Goal: Information Seeking & Learning: Learn about a topic

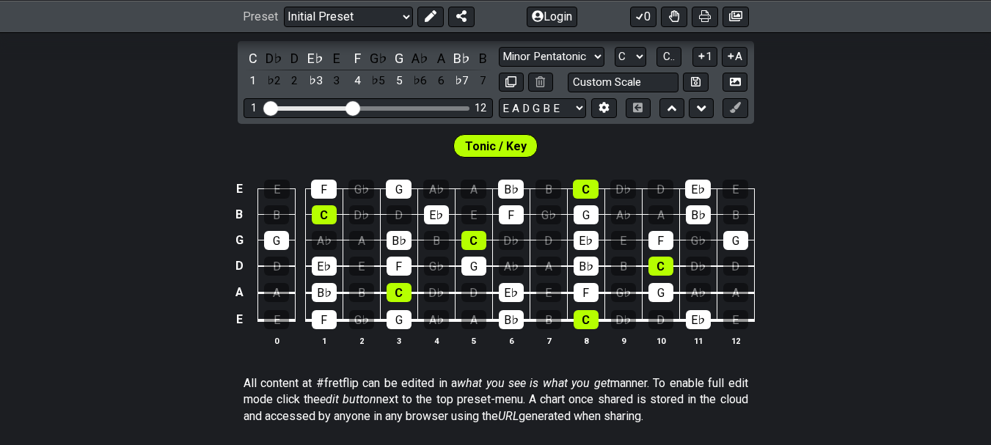
scroll to position [293, 0]
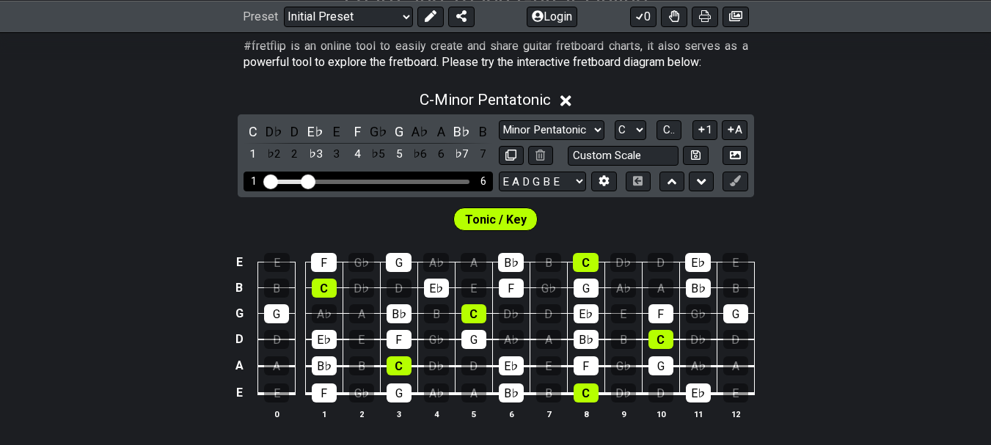
drag, startPoint x: 353, startPoint y: 177, endPoint x: 306, endPoint y: 173, distance: 47.8
click at [306, 180] on input "Visible fret range" at bounding box center [368, 180] width 208 height 0
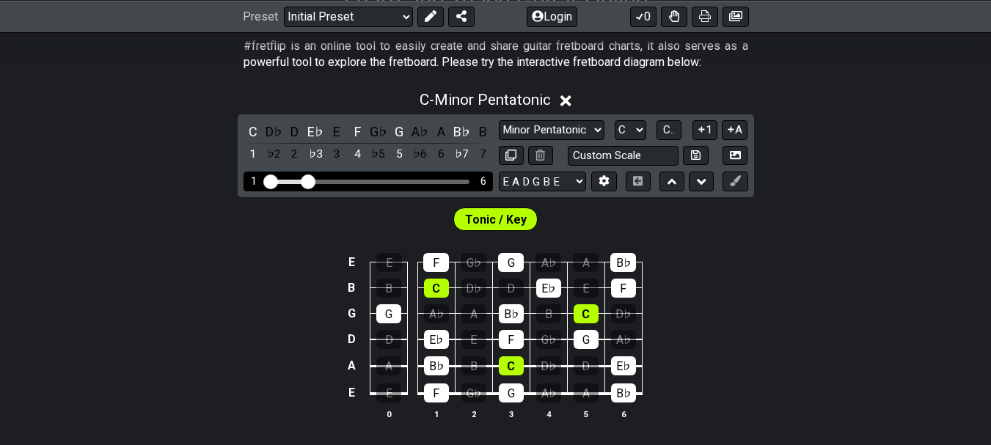
drag, startPoint x: 306, startPoint y: 173, endPoint x: 334, endPoint y: 177, distance: 28.8
click at [334, 177] on div "1 6" at bounding box center [367, 182] width 249 height 20
drag, startPoint x: 304, startPoint y: 181, endPoint x: 353, endPoint y: 182, distance: 49.1
click at [353, 180] on input "Visible fret range" at bounding box center [368, 180] width 208 height 0
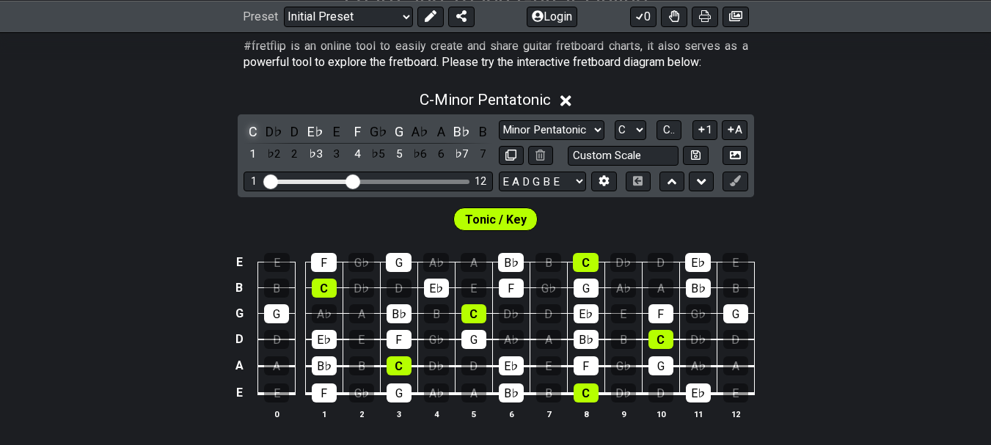
click at [254, 128] on div "C" at bounding box center [252, 132] width 19 height 20
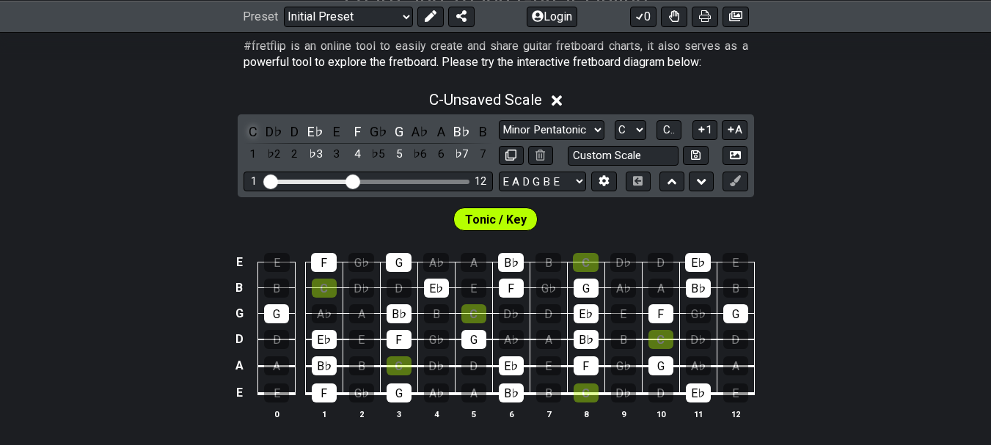
click at [251, 133] on div "C" at bounding box center [252, 132] width 19 height 20
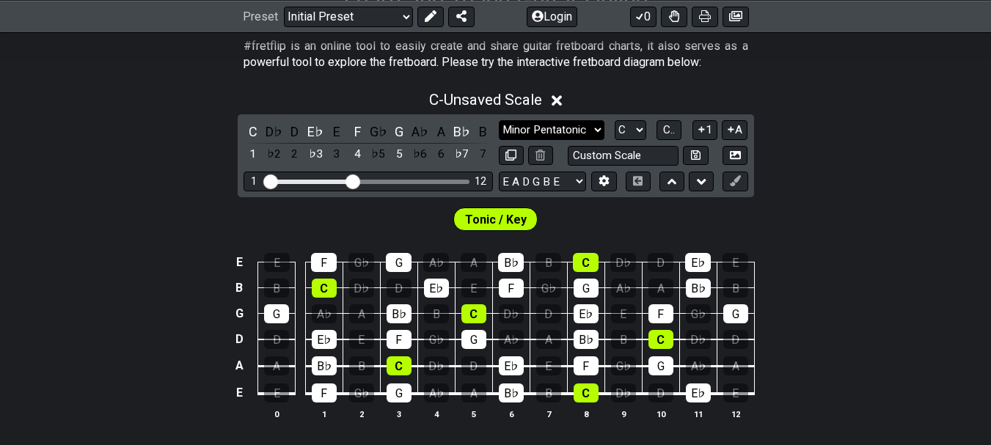
click at [522, 128] on select "Minor Pentatonic Click to edit Minor Pentatonic Major Pentatonic Minor Blues Ma…" at bounding box center [552, 130] width 106 height 20
click at [554, 128] on select "Minor Pentatonic Click to edit Minor Pentatonic Major Pentatonic Minor Blues Ma…" at bounding box center [552, 130] width 106 height 20
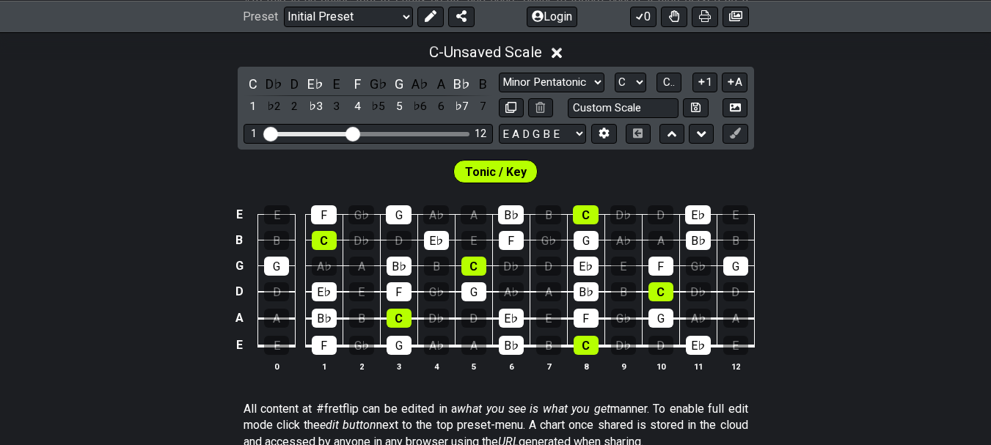
scroll to position [367, 0]
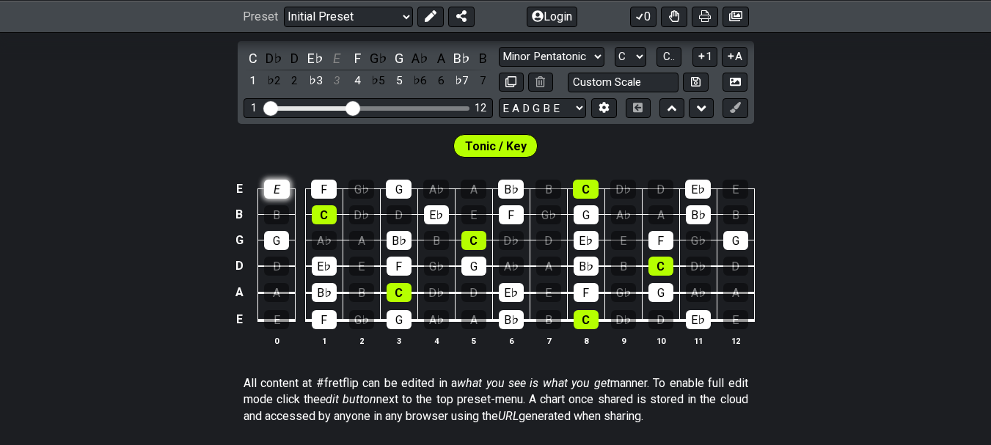
click at [284, 182] on div "E" at bounding box center [277, 189] width 26 height 19
click at [280, 215] on div "B" at bounding box center [276, 214] width 25 height 19
click at [279, 265] on div "D" at bounding box center [276, 266] width 25 height 19
click at [279, 301] on div "A" at bounding box center [276, 292] width 25 height 19
click at [276, 320] on div "E" at bounding box center [276, 319] width 25 height 19
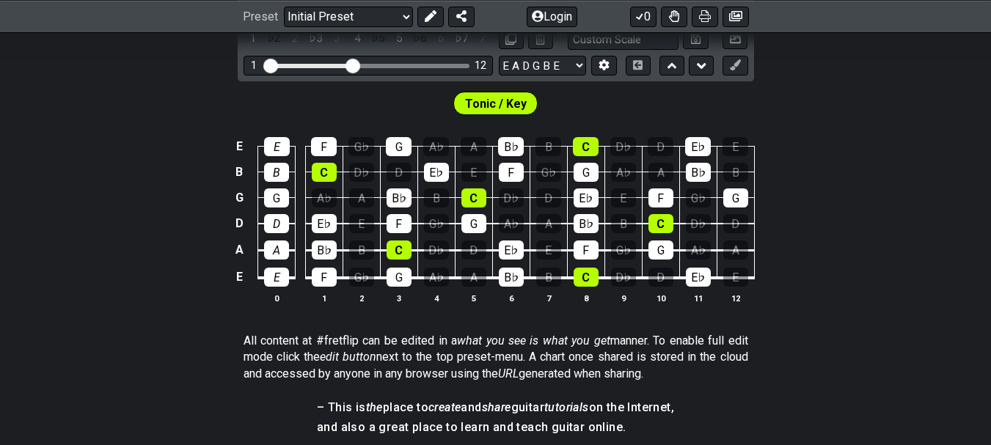
scroll to position [440, 0]
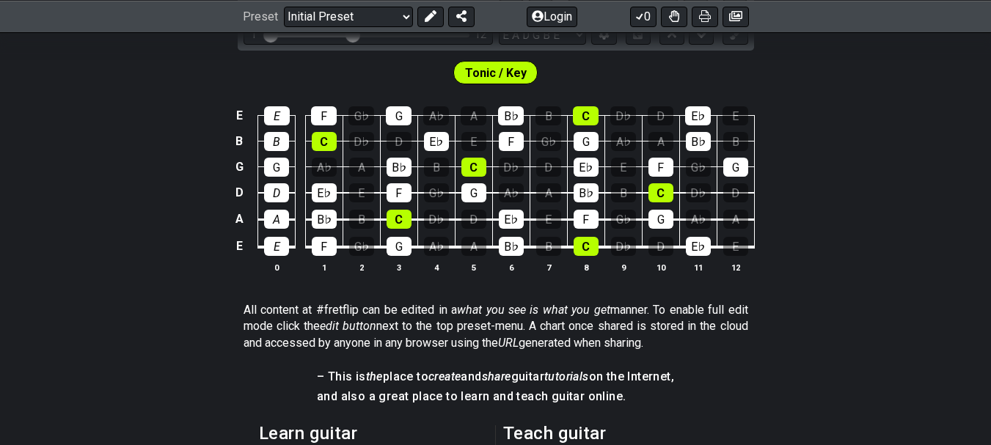
click at [482, 73] on span "Tonic / Key" at bounding box center [496, 72] width 62 height 21
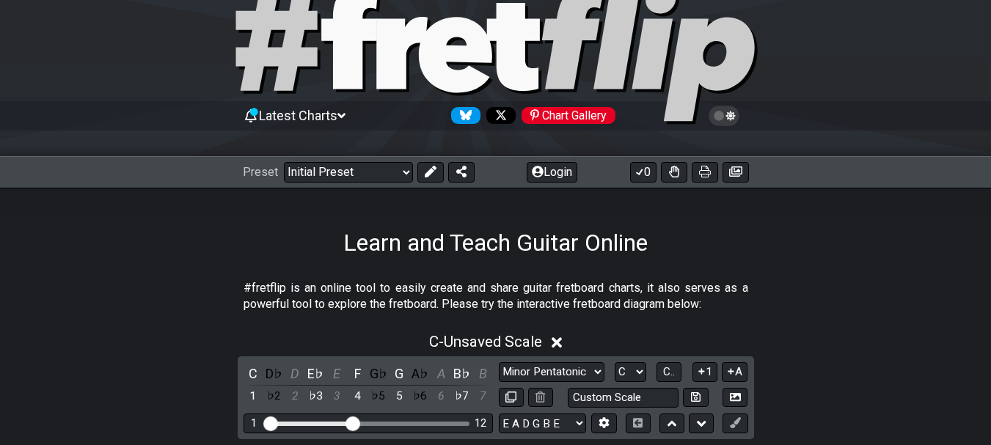
scroll to position [220, 0]
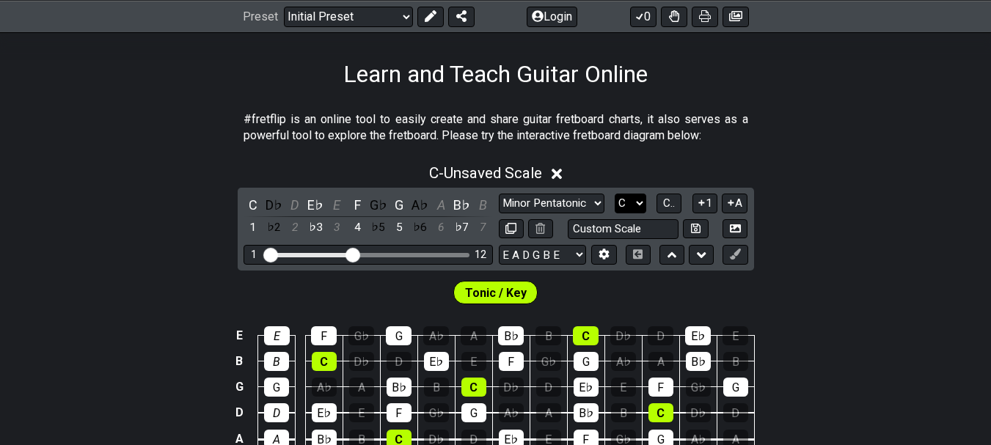
click at [636, 196] on select "A♭ A A♯ B♭ B C C♯ D♭ D D♯ E♭ E F F♯ G♭ G G♯" at bounding box center [630, 204] width 32 height 20
click at [637, 202] on select "A♭ A A♯ B♭ B C C♯ D♭ D D♯ E♭ E F F♯ G♭ G G♯" at bounding box center [630, 204] width 32 height 20
select select "B"
click at [614, 194] on select "A♭ A A♯ B♭ B C C♯ D♭ D D♯ E♭ E F F♯ G♭ G G♯" at bounding box center [630, 204] width 32 height 20
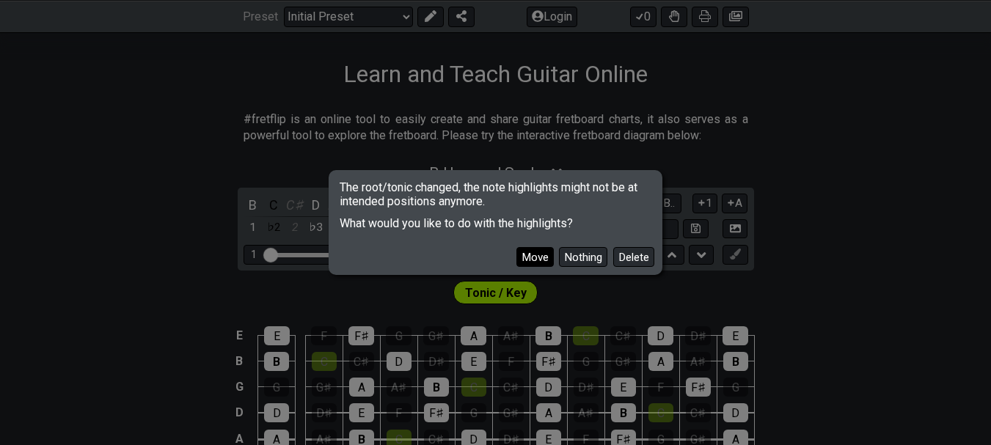
click at [537, 259] on button "Move" at bounding box center [534, 257] width 37 height 20
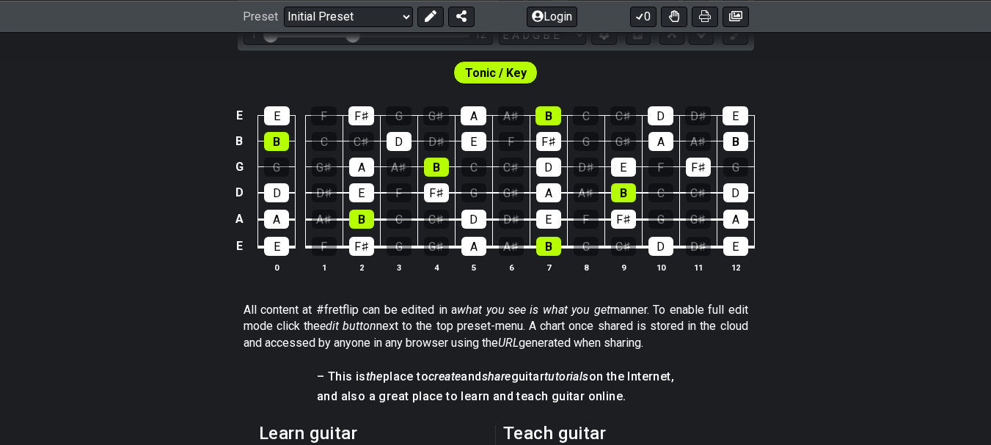
scroll to position [367, 0]
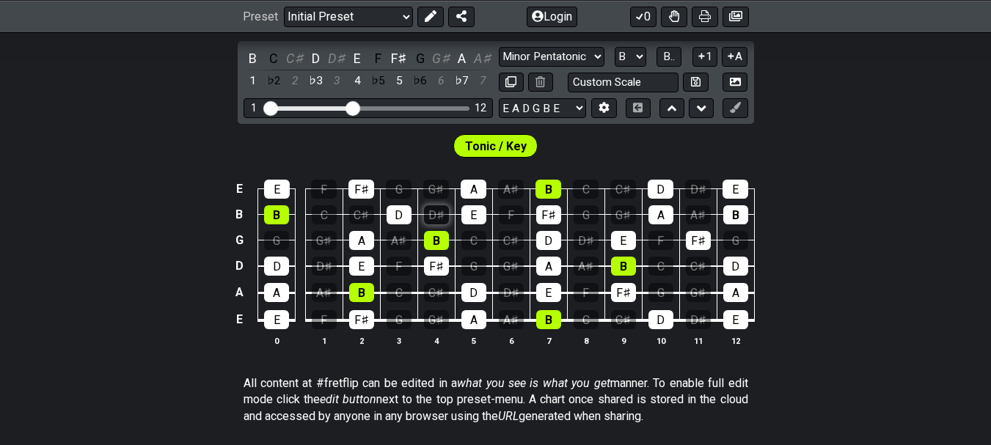
click at [438, 212] on div "D♯" at bounding box center [436, 214] width 25 height 19
click at [443, 183] on div "G♯" at bounding box center [436, 189] width 26 height 19
click at [435, 213] on div "D♯" at bounding box center [436, 214] width 25 height 19
click at [442, 188] on div "G♯" at bounding box center [436, 189] width 26 height 19
click at [601, 103] on icon at bounding box center [603, 107] width 11 height 11
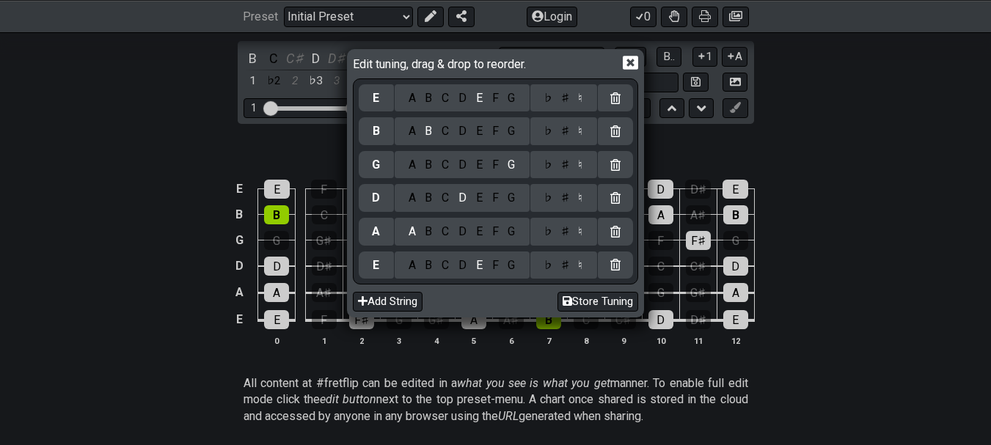
click at [189, 134] on div "Edit tuning, drag & drop to reorder. E A B C D E F G ♭ ♯ ♮ B A B C D E F G ♭ ♯ …" at bounding box center [495, 222] width 991 height 445
click at [628, 65] on icon at bounding box center [629, 62] width 15 height 15
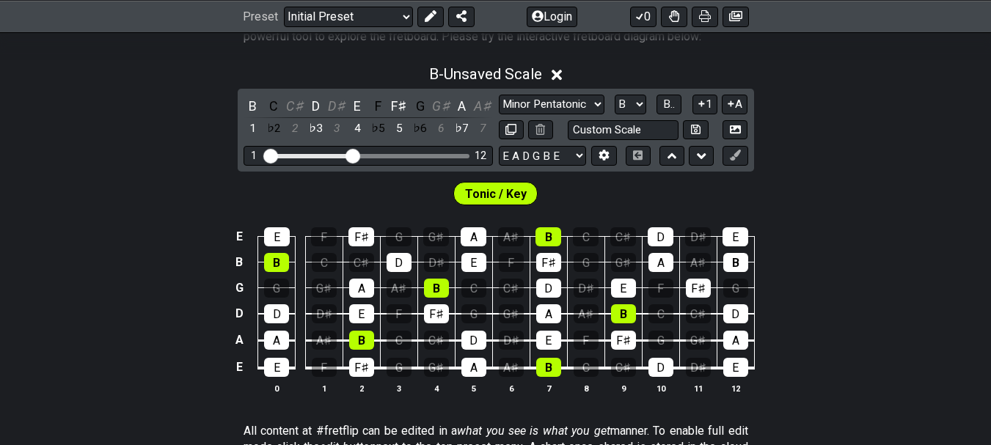
scroll to position [293, 0]
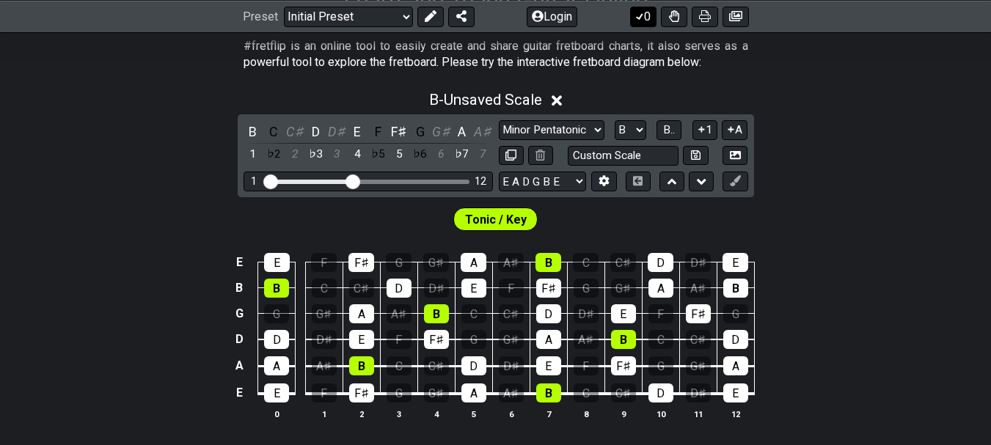
click at [641, 12] on icon at bounding box center [639, 16] width 15 height 12
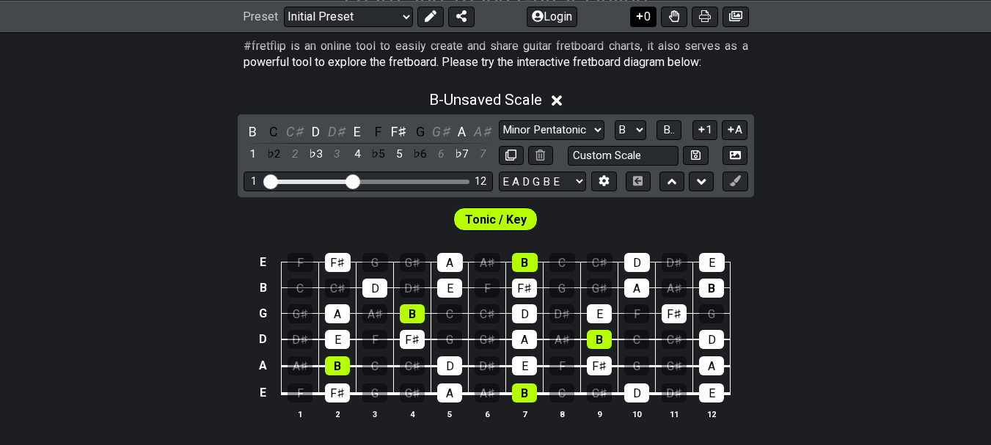
click at [645, 10] on button "0" at bounding box center [643, 16] width 26 height 21
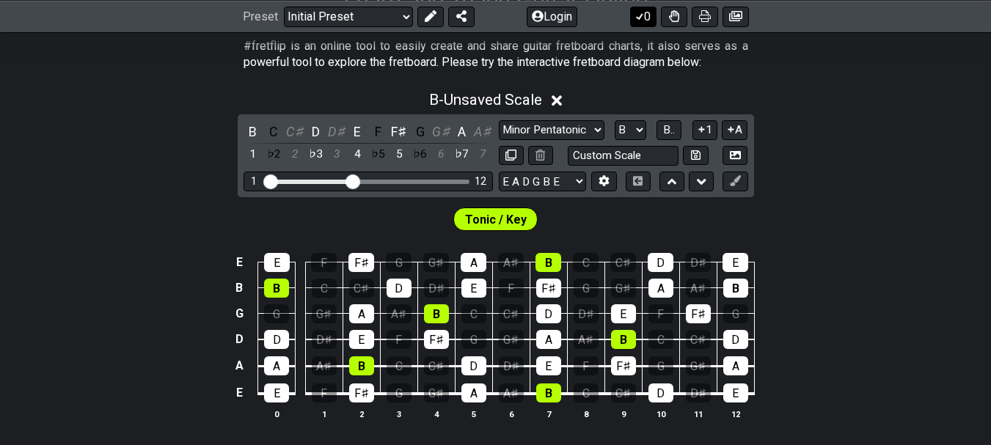
click at [645, 10] on button "0" at bounding box center [643, 16] width 26 height 21
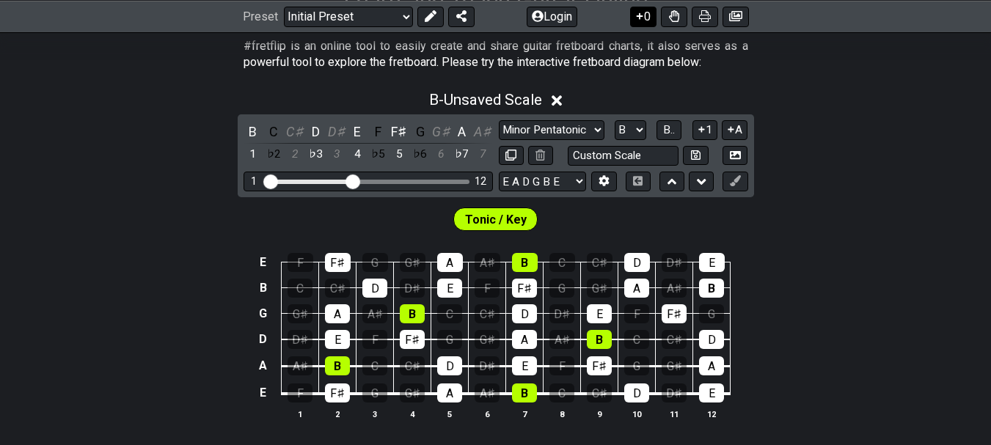
click at [645, 10] on button "0" at bounding box center [643, 16] width 26 height 21
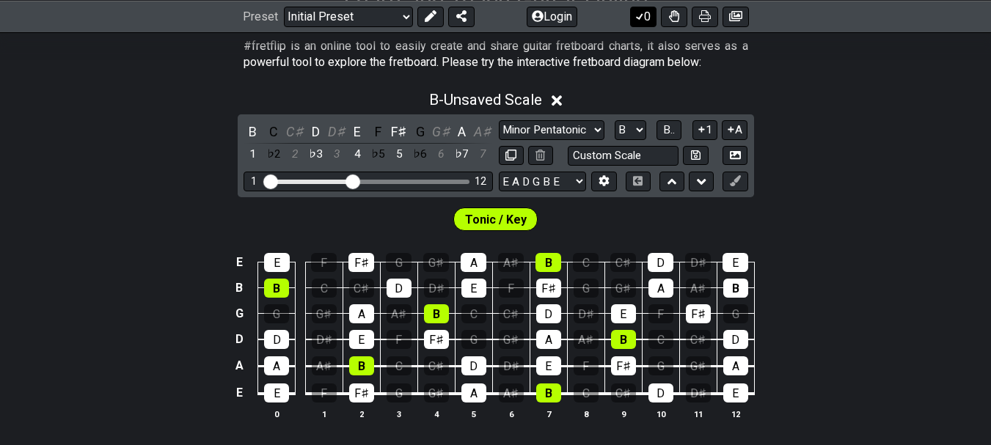
click at [645, 10] on button "0" at bounding box center [643, 16] width 26 height 21
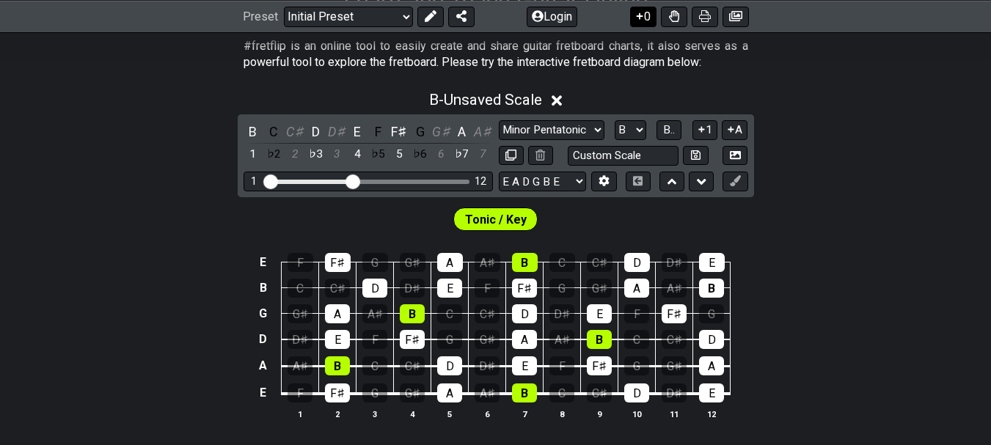
click at [642, 10] on icon at bounding box center [639, 16] width 15 height 12
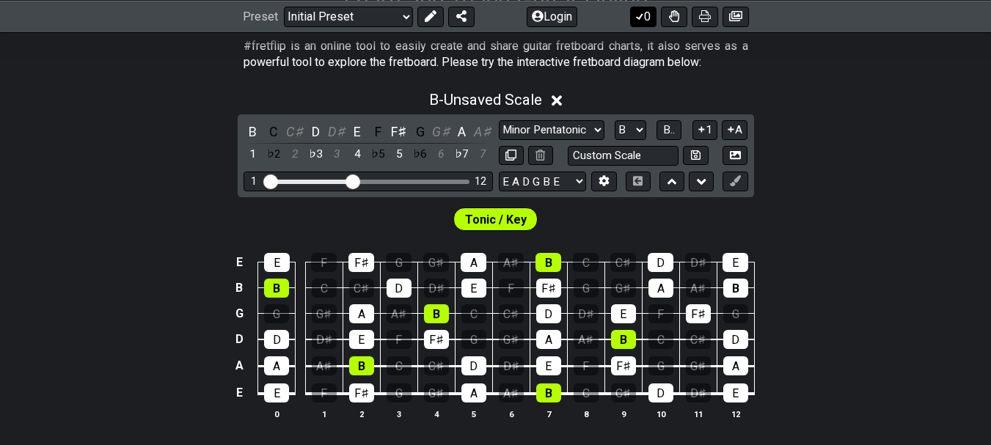
click at [644, 12] on button "0" at bounding box center [643, 16] width 26 height 21
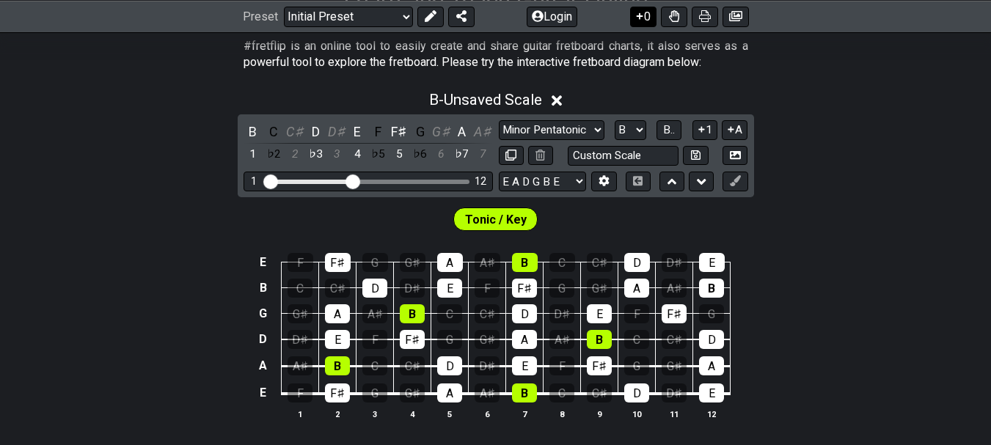
click at [644, 12] on button "0" at bounding box center [643, 16] width 26 height 21
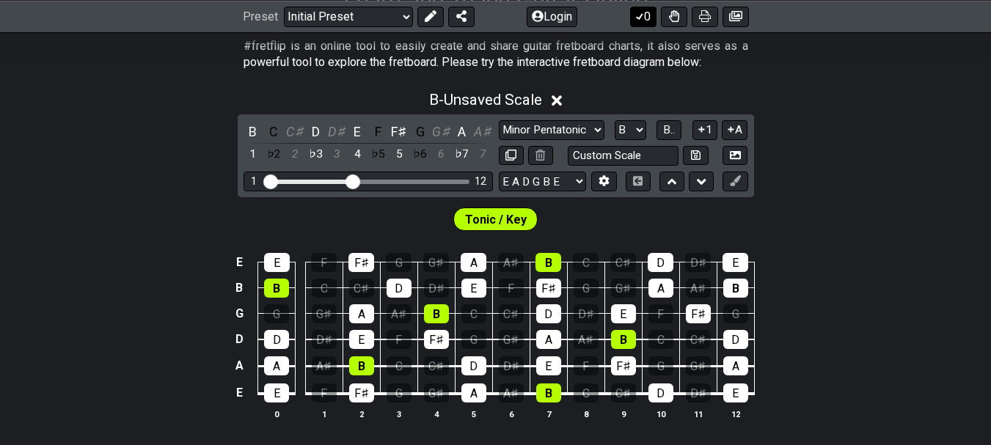
click at [644, 12] on button "0" at bounding box center [643, 16] width 26 height 21
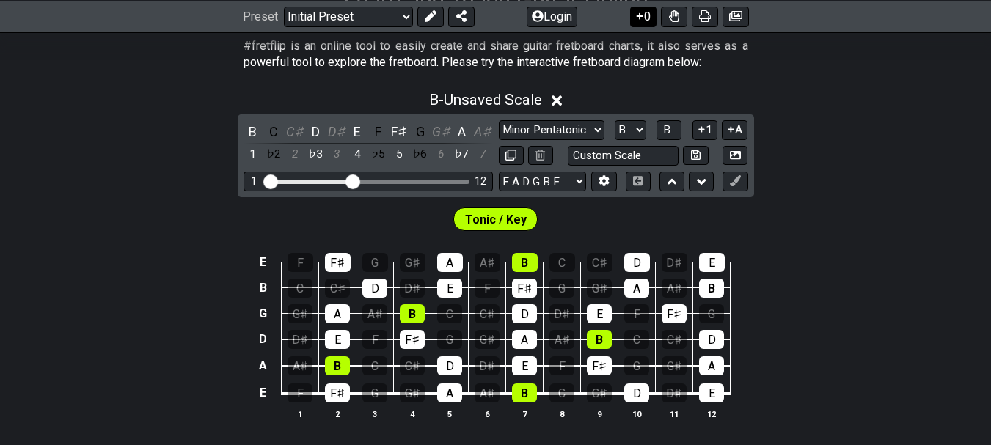
click at [644, 12] on button "0" at bounding box center [643, 16] width 26 height 21
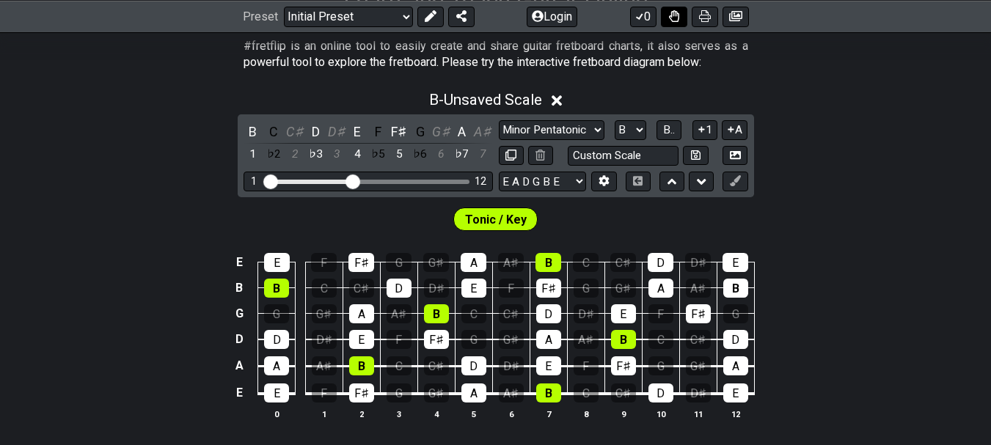
click at [670, 15] on icon at bounding box center [674, 16] width 10 height 12
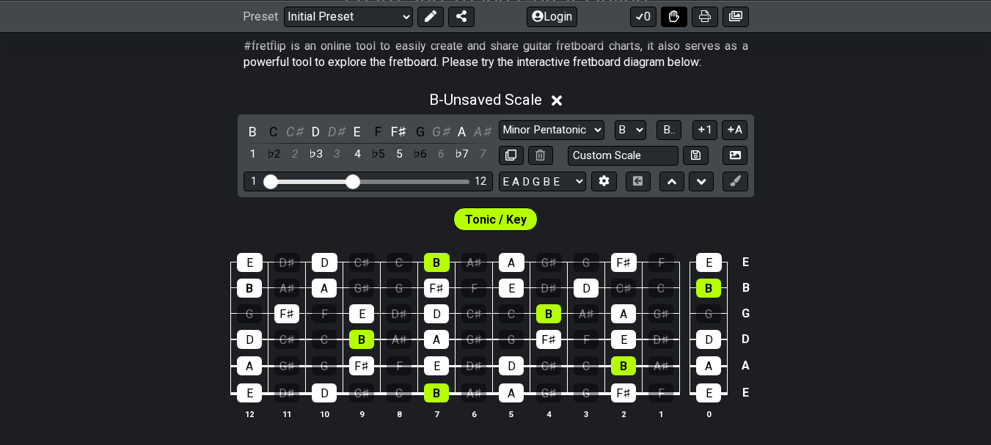
click at [670, 15] on icon at bounding box center [674, 16] width 10 height 12
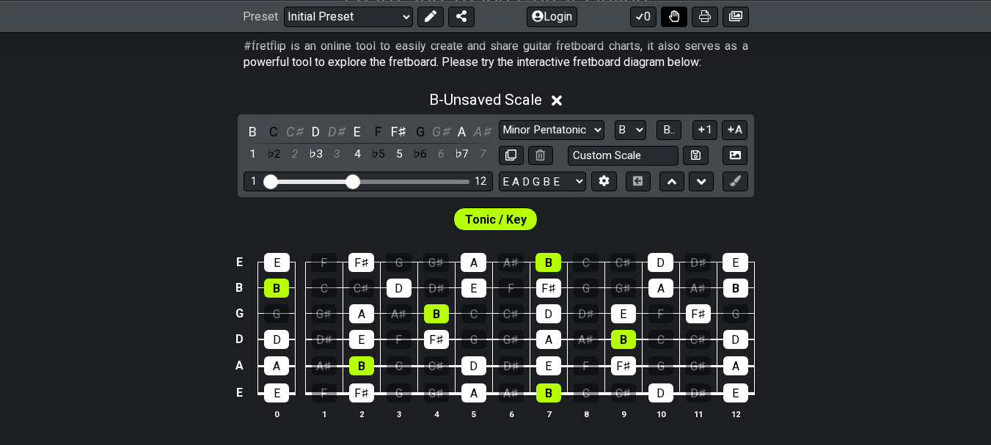
click at [679, 18] on button at bounding box center [674, 16] width 26 height 21
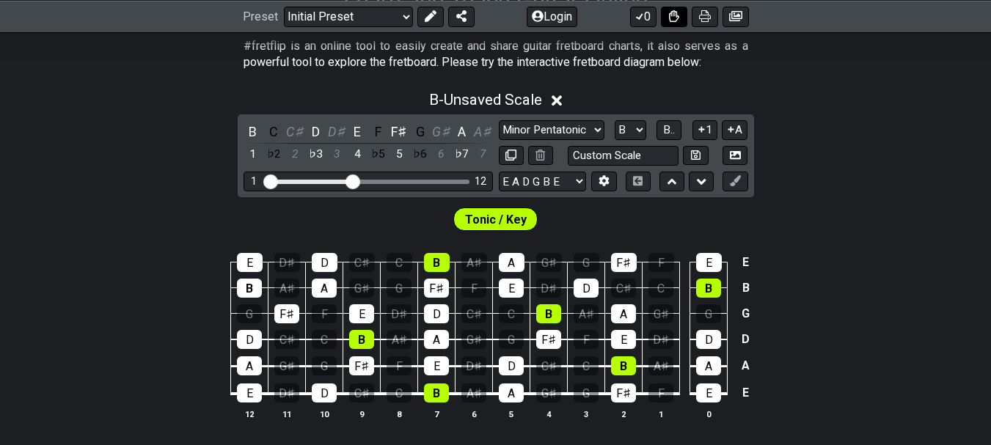
click at [679, 18] on button at bounding box center [674, 16] width 26 height 21
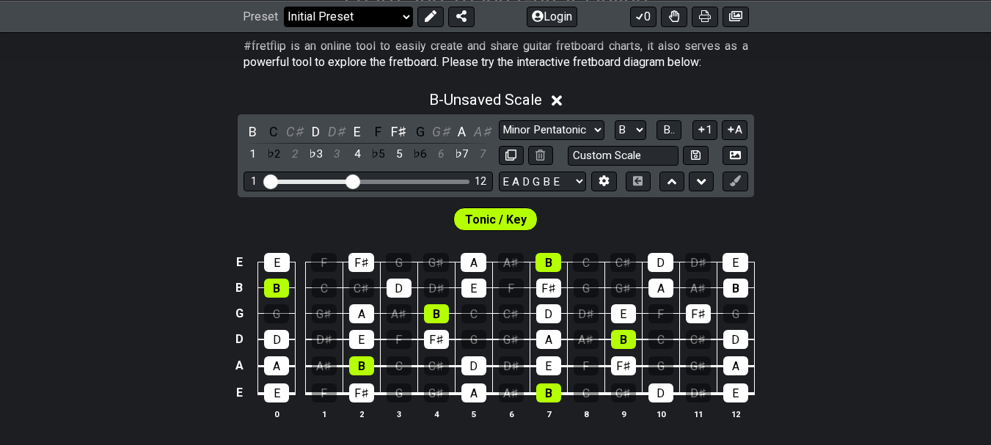
click at [400, 20] on select "Welcome to #fretflip! Initial Preset Custom Preset Minor Pentatonic Major Penta…" at bounding box center [348, 16] width 129 height 21
select select "/welcome"
click at [284, 6] on select "Welcome to #fretflip! Initial Preset Custom Preset Minor Pentatonic Major Penta…" at bounding box center [348, 16] width 129 height 21
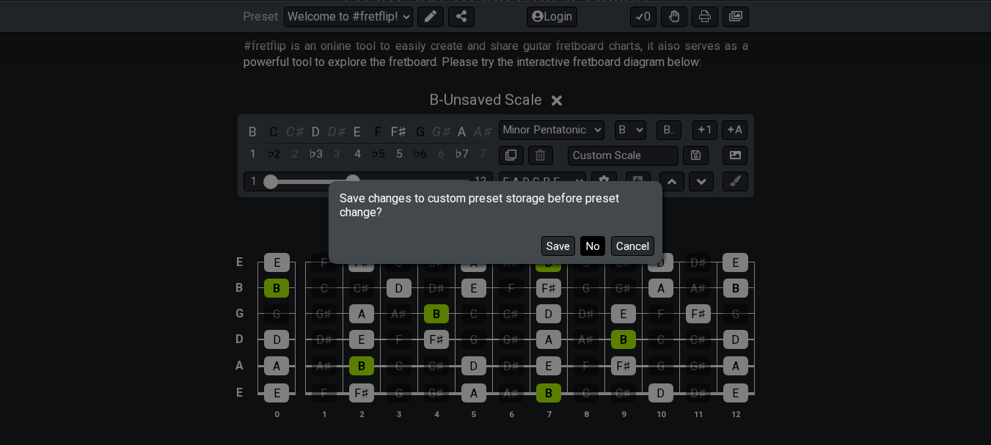
click at [583, 247] on button "No" at bounding box center [592, 246] width 25 height 20
select select "C"
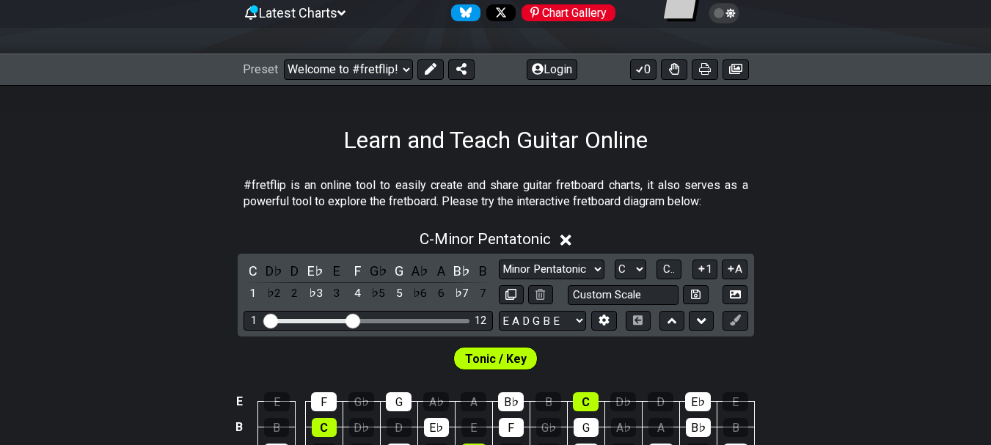
scroll to position [73, 0]
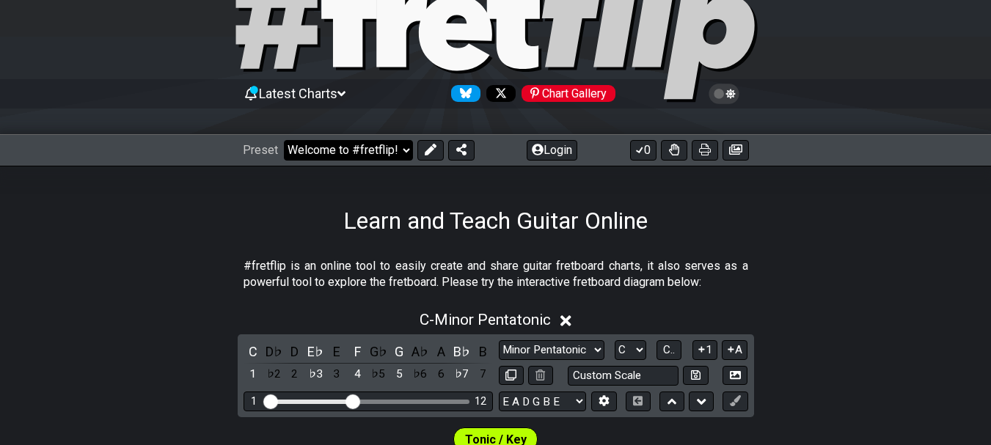
click at [337, 155] on select "Welcome to #fretflip! Initial Preset Custom Preset Minor Pentatonic Major Penta…" at bounding box center [348, 150] width 129 height 21
click at [284, 140] on select "Welcome to #fretflip! Initial Preset Custom Preset Minor Pentatonic Major Penta…" at bounding box center [348, 150] width 129 height 21
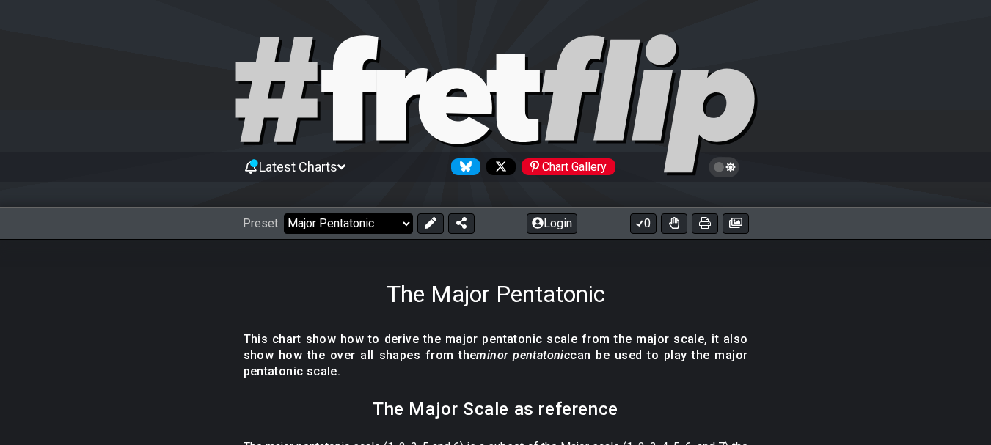
click at [345, 223] on select "Welcome to #fretflip! Initial Preset Custom Preset Minor Pentatonic Major Penta…" at bounding box center [348, 223] width 129 height 21
click at [284, 213] on select "Welcome to #fretflip! Initial Preset Custom Preset Minor Pentatonic Major Penta…" at bounding box center [348, 223] width 129 height 21
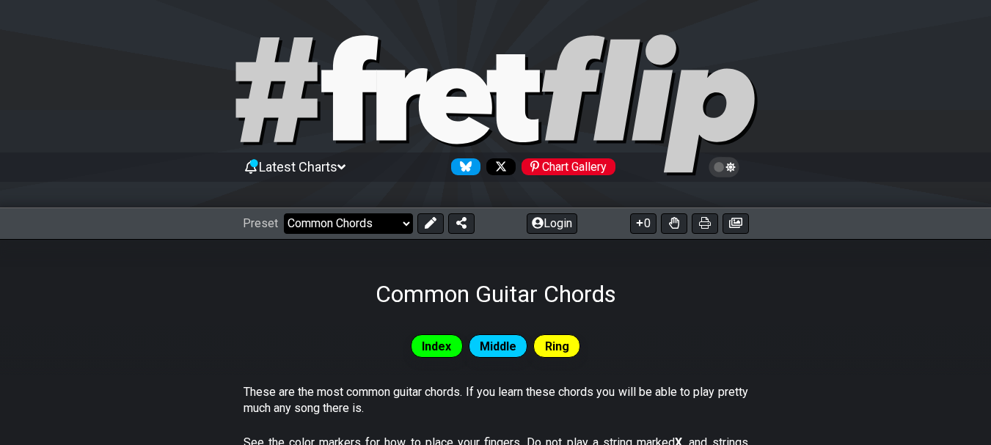
click at [335, 225] on select "Welcome to #fretflip! Initial Preset Custom Preset Minor Pentatonic Major Penta…" at bounding box center [348, 223] width 129 height 21
click at [284, 213] on select "Welcome to #fretflip! Initial Preset Custom Preset Minor Pentatonic Major Penta…" at bounding box center [348, 223] width 129 height 21
select select "/welcome"
select select "C"
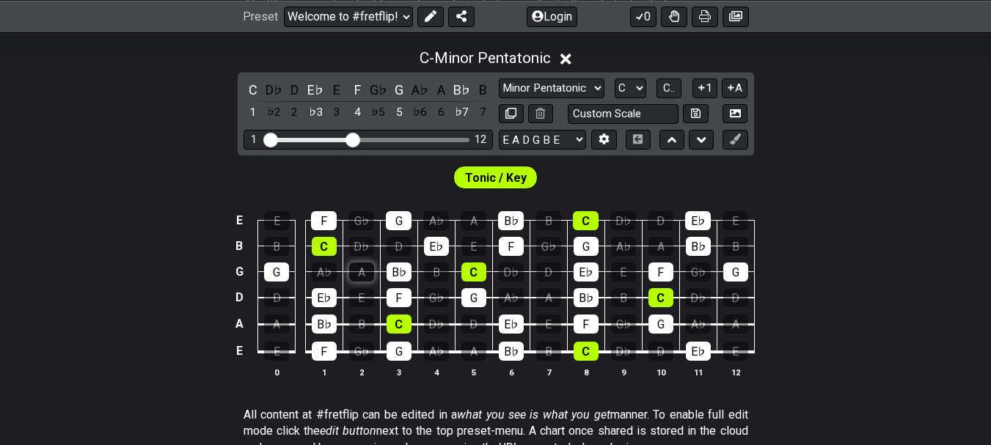
scroll to position [367, 0]
